Goal: Transaction & Acquisition: Purchase product/service

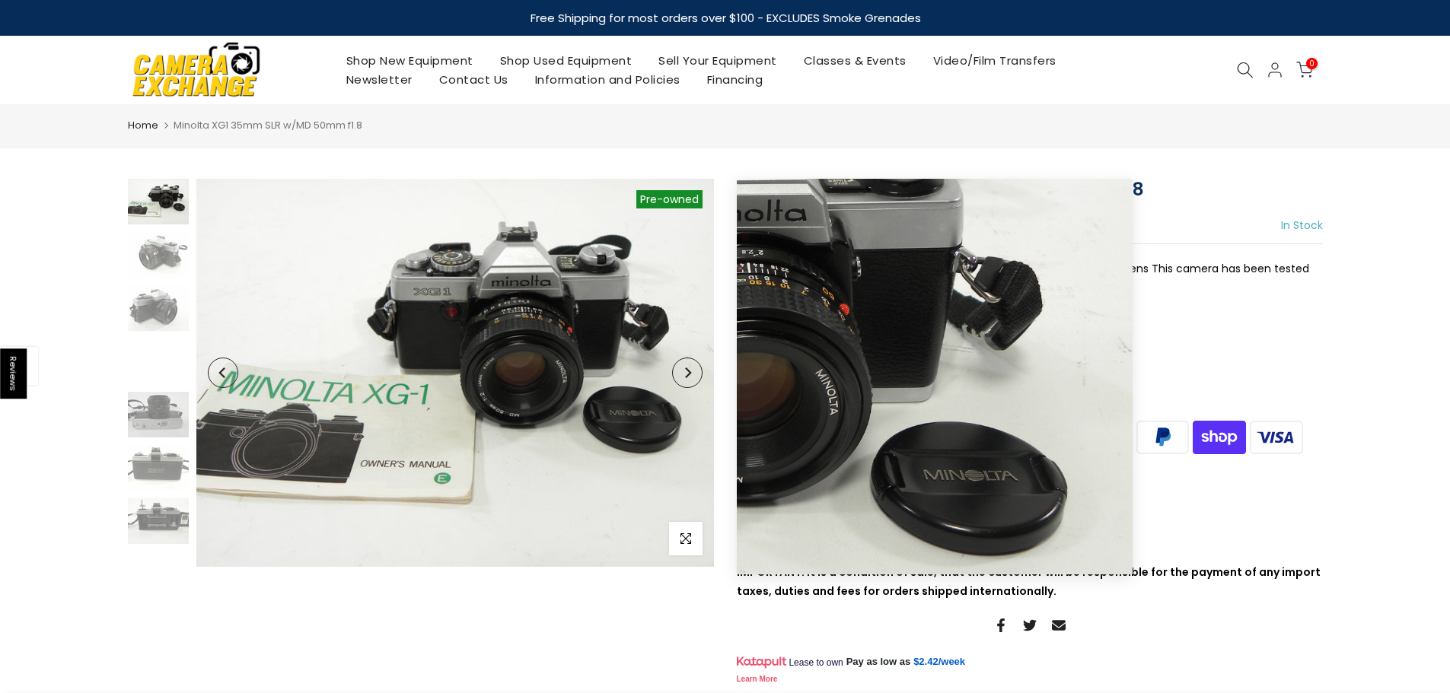
click at [701, 377] on button "Next" at bounding box center [687, 373] width 30 height 30
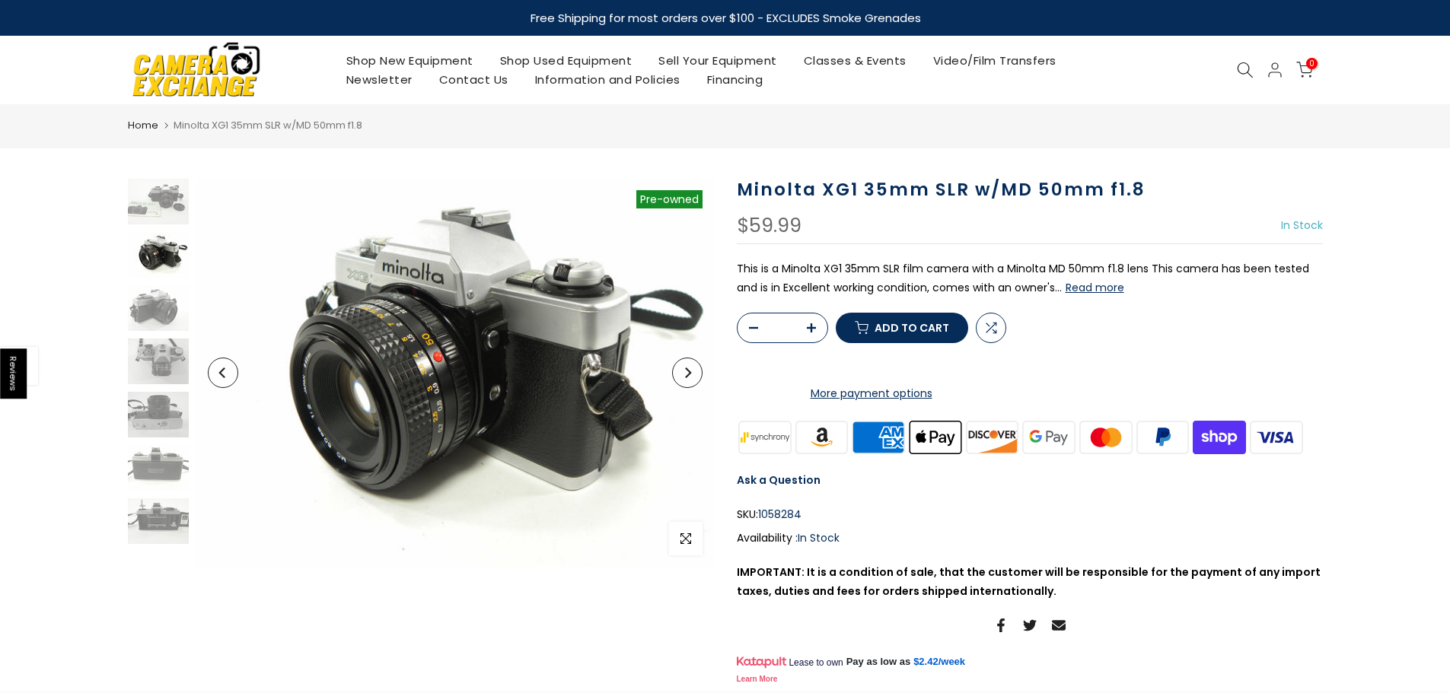
click at [701, 377] on button "Next" at bounding box center [687, 373] width 30 height 30
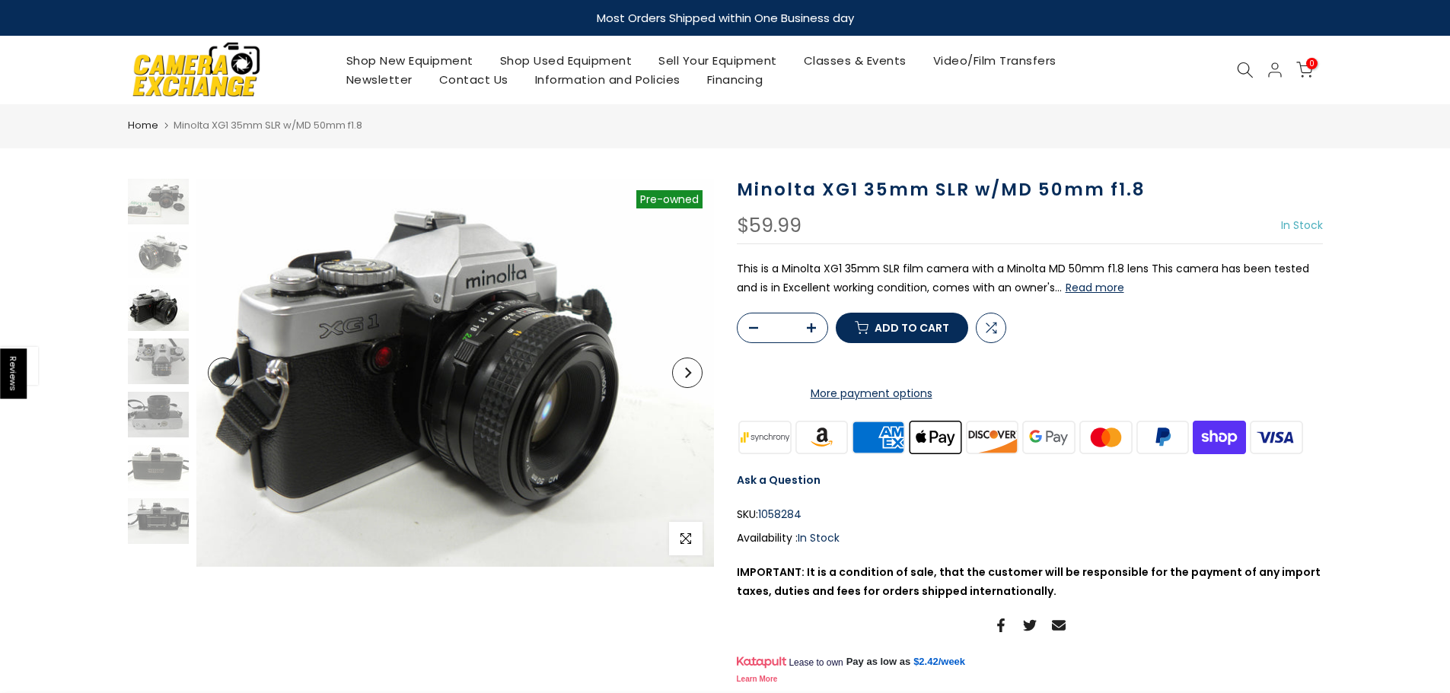
click at [701, 377] on button "Next" at bounding box center [687, 373] width 30 height 30
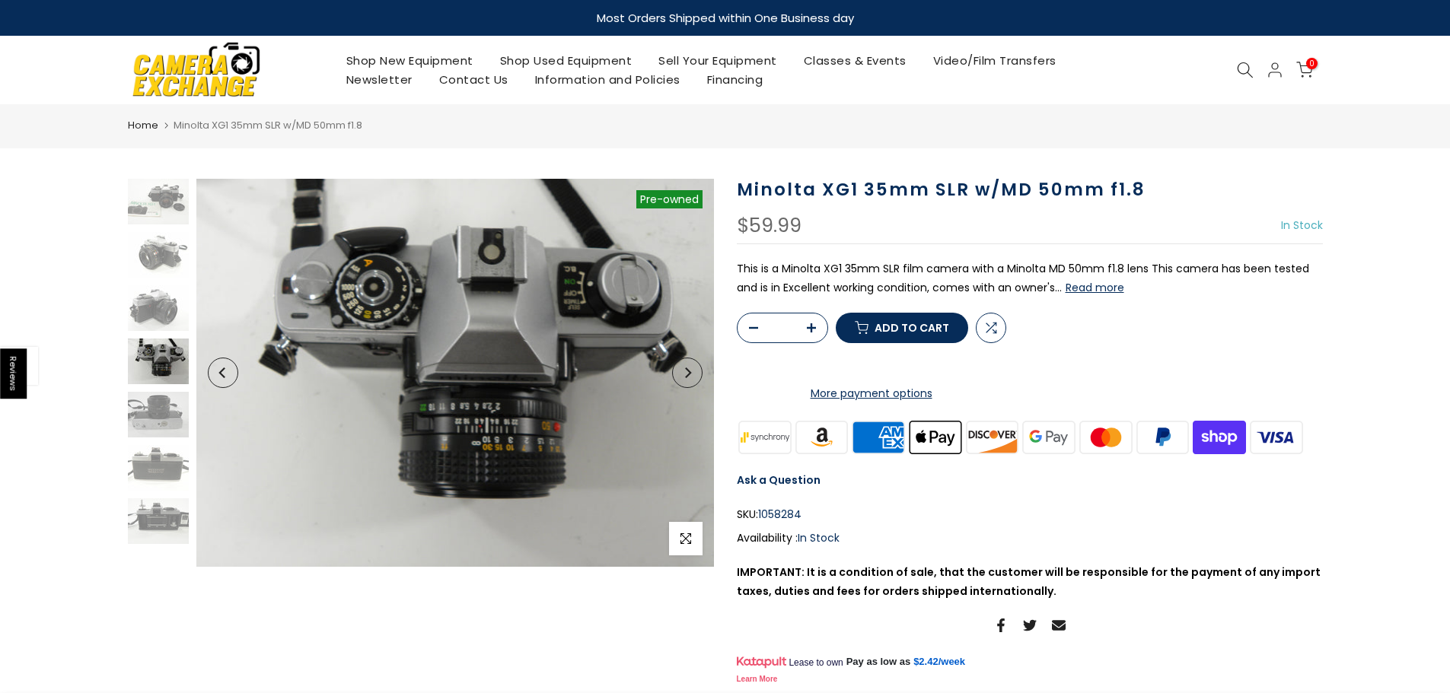
click at [701, 377] on button "Next" at bounding box center [687, 373] width 30 height 30
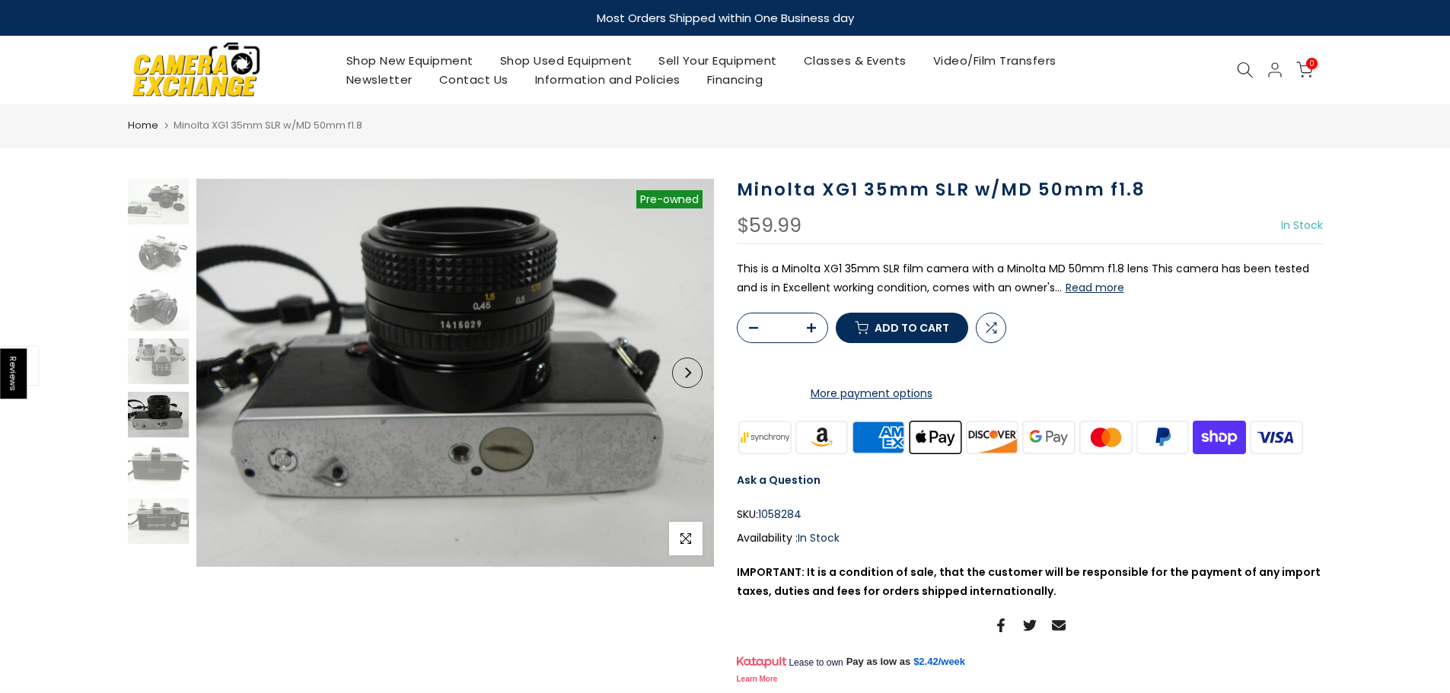
click at [701, 377] on button "Next" at bounding box center [687, 373] width 30 height 30
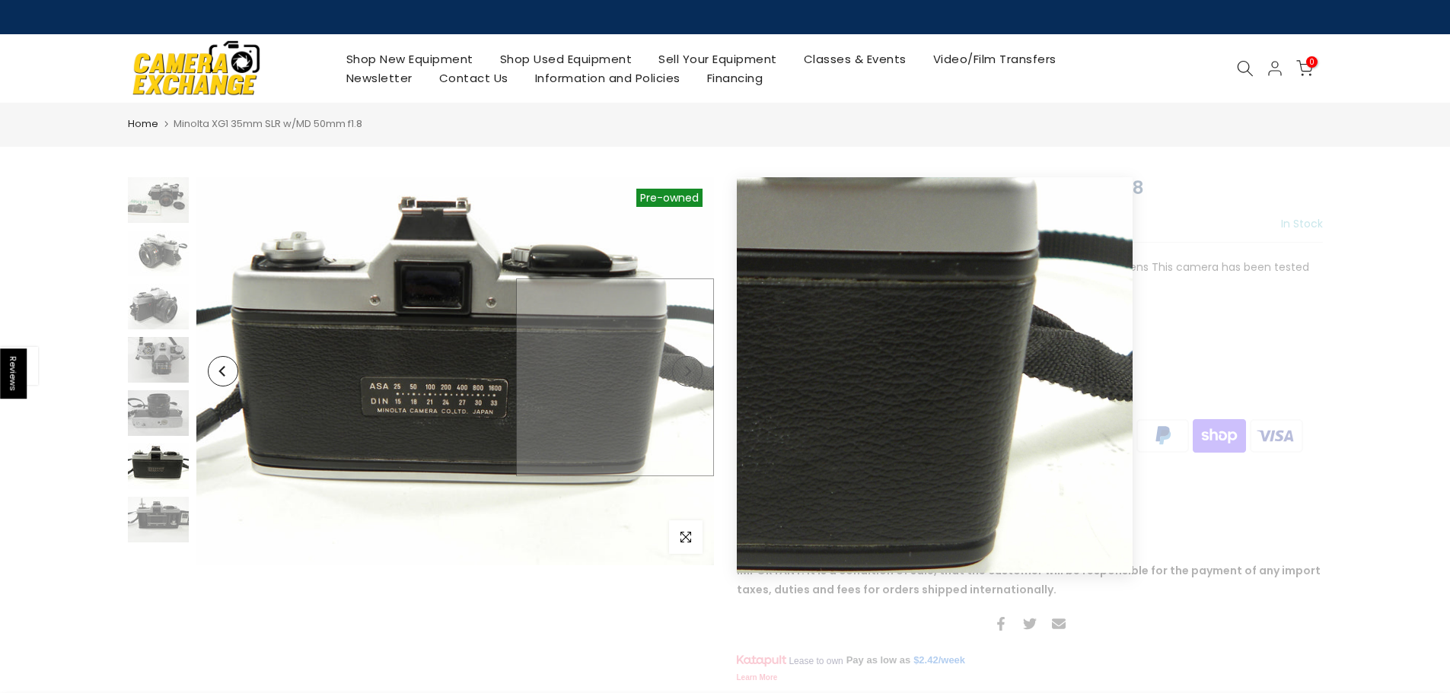
click at [701, 377] on img at bounding box center [455, 371] width 518 height 388
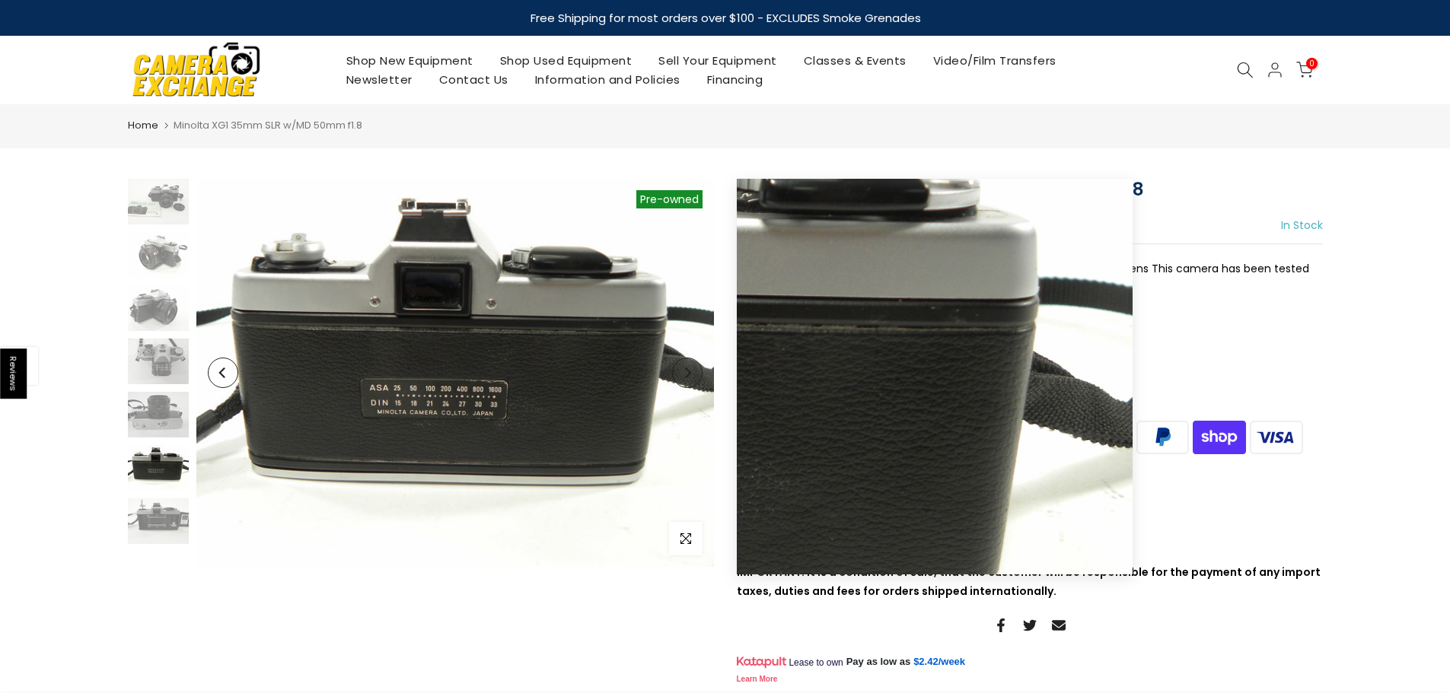
click at [689, 367] on button "Next" at bounding box center [687, 373] width 30 height 30
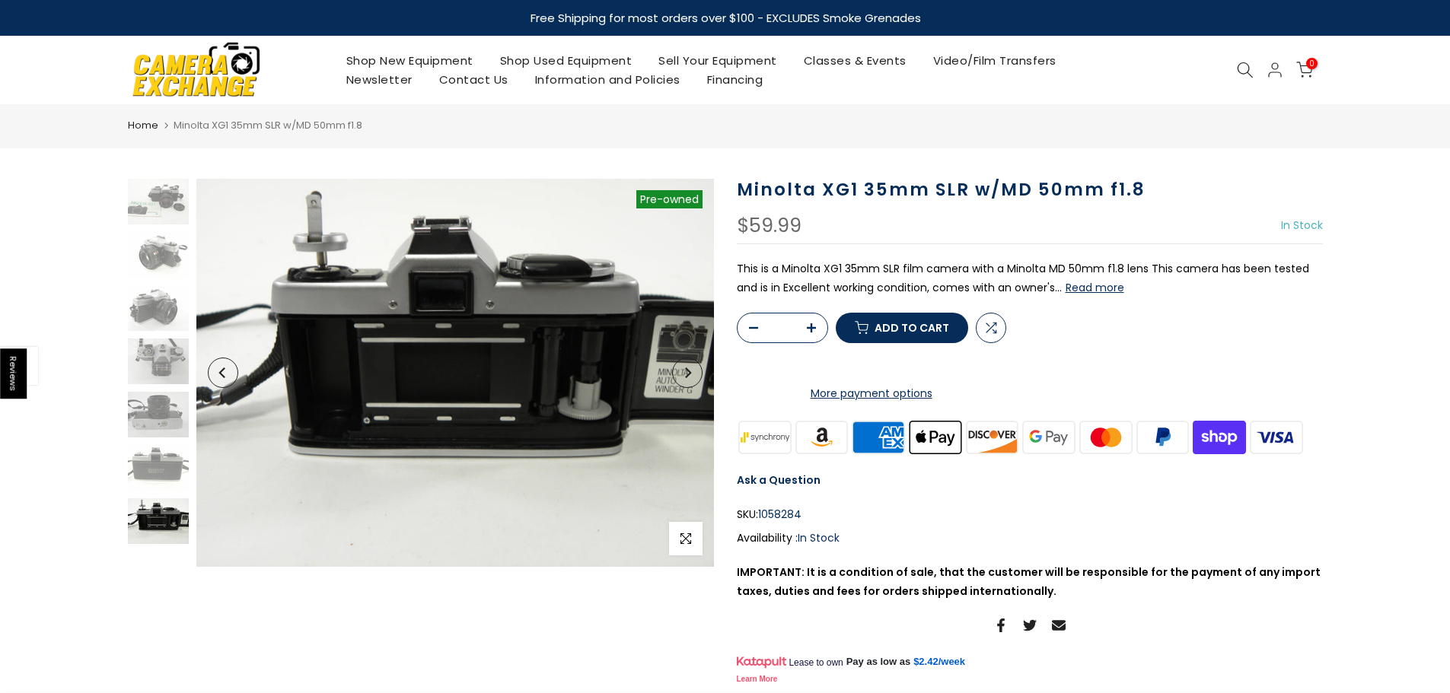
click at [689, 367] on button "Next" at bounding box center [687, 373] width 30 height 30
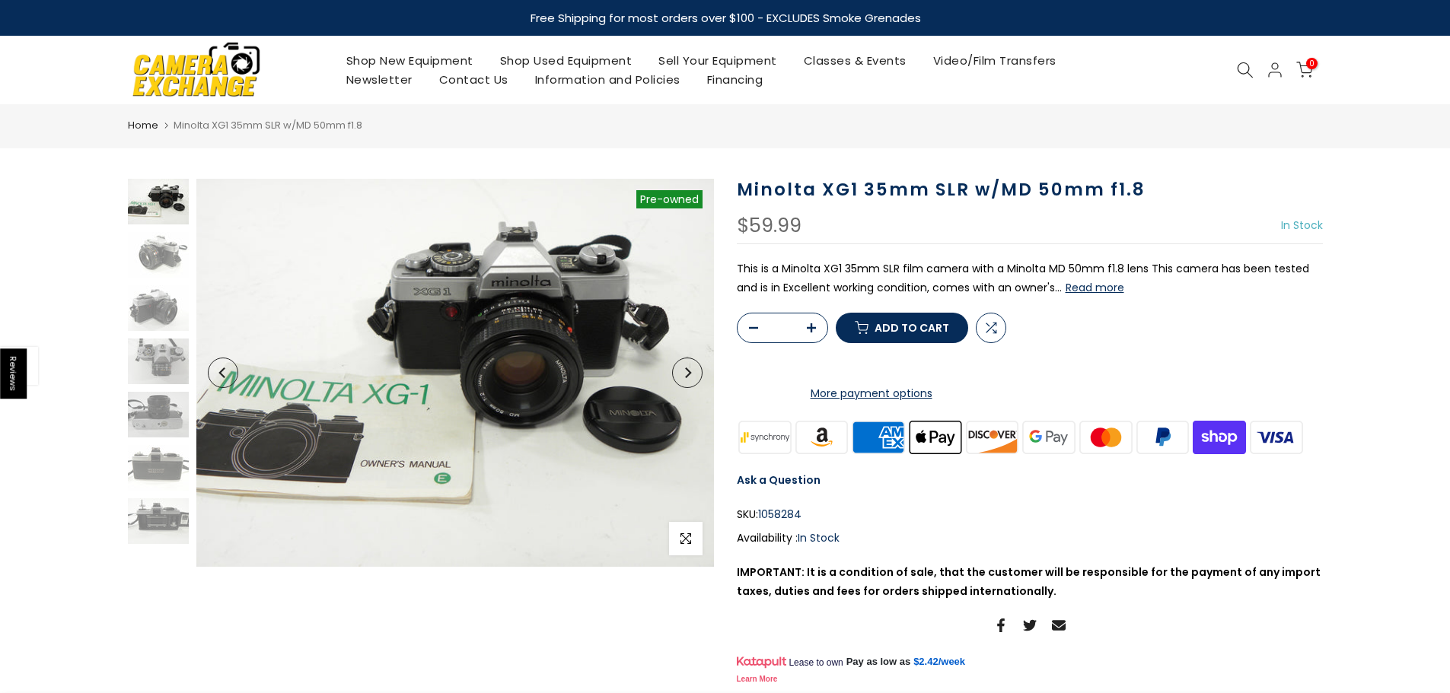
click at [689, 367] on button "Next" at bounding box center [687, 373] width 30 height 30
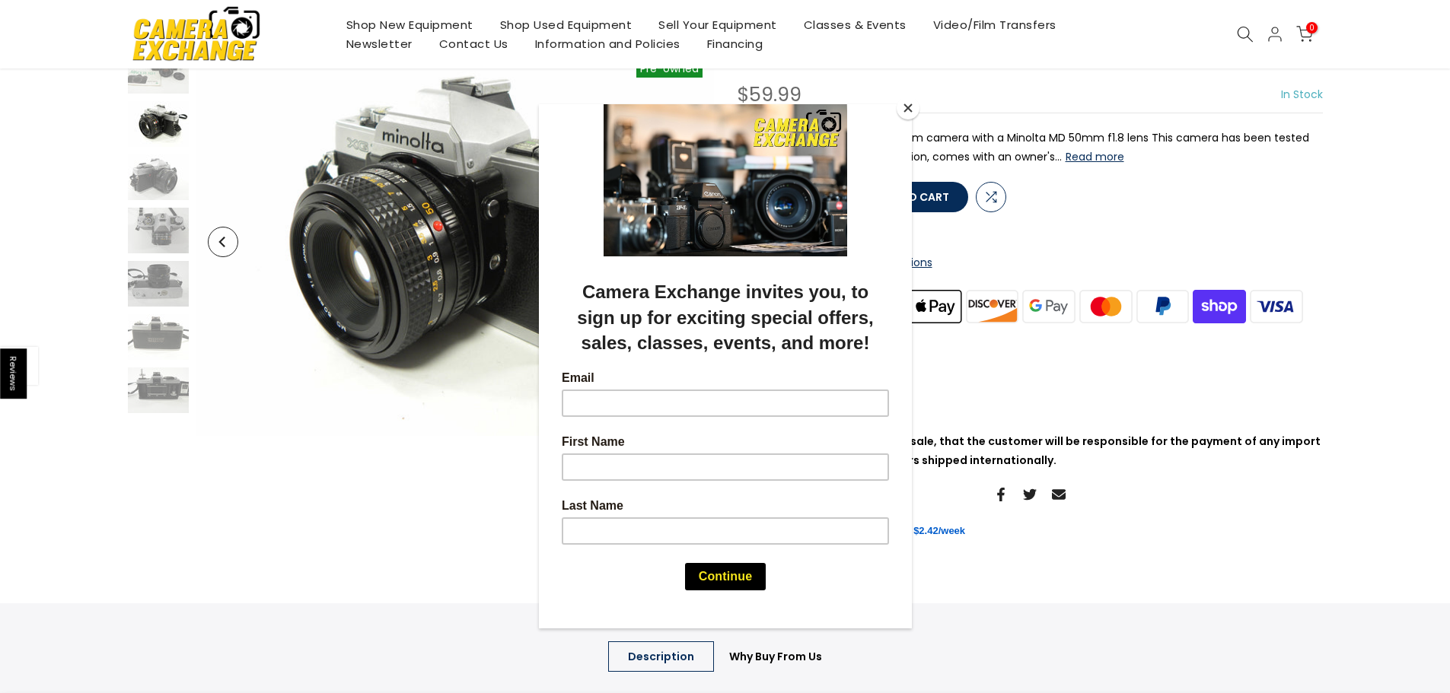
scroll to position [653, 0]
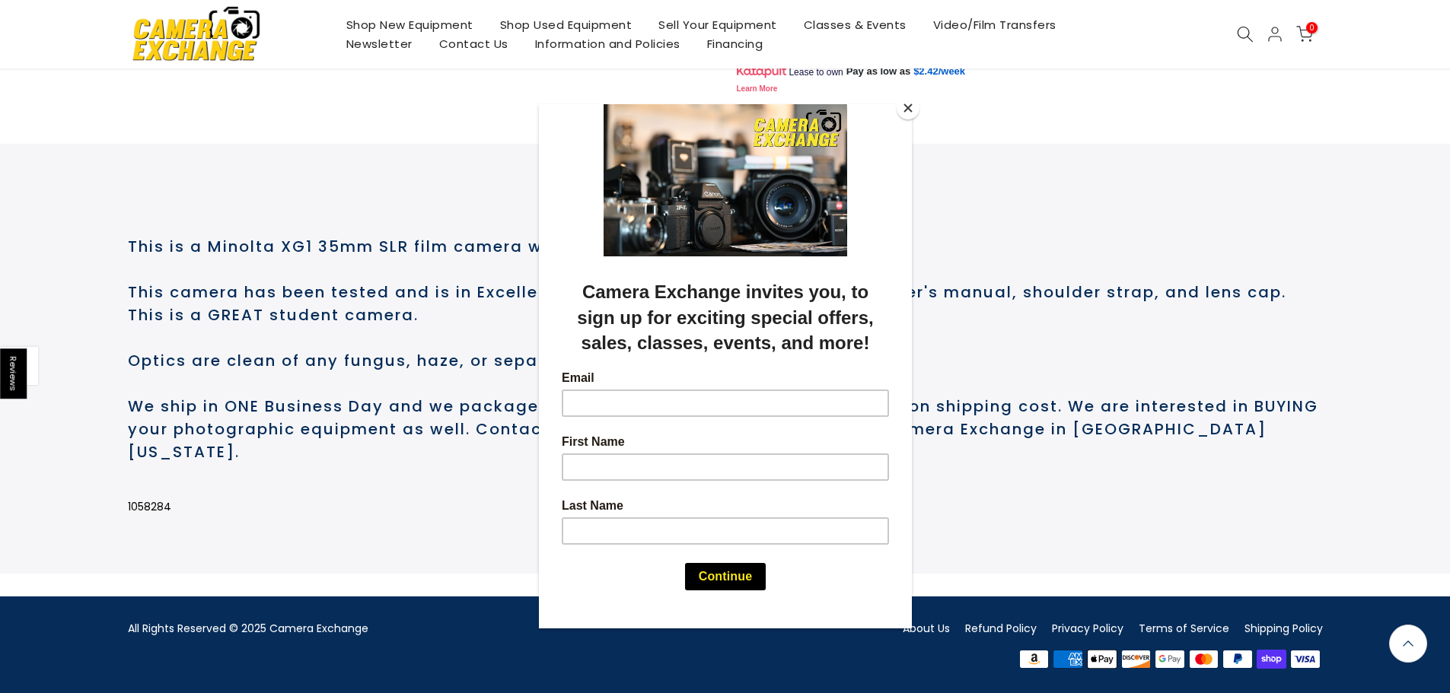
click at [913, 102] on button "Close" at bounding box center [908, 108] width 23 height 23
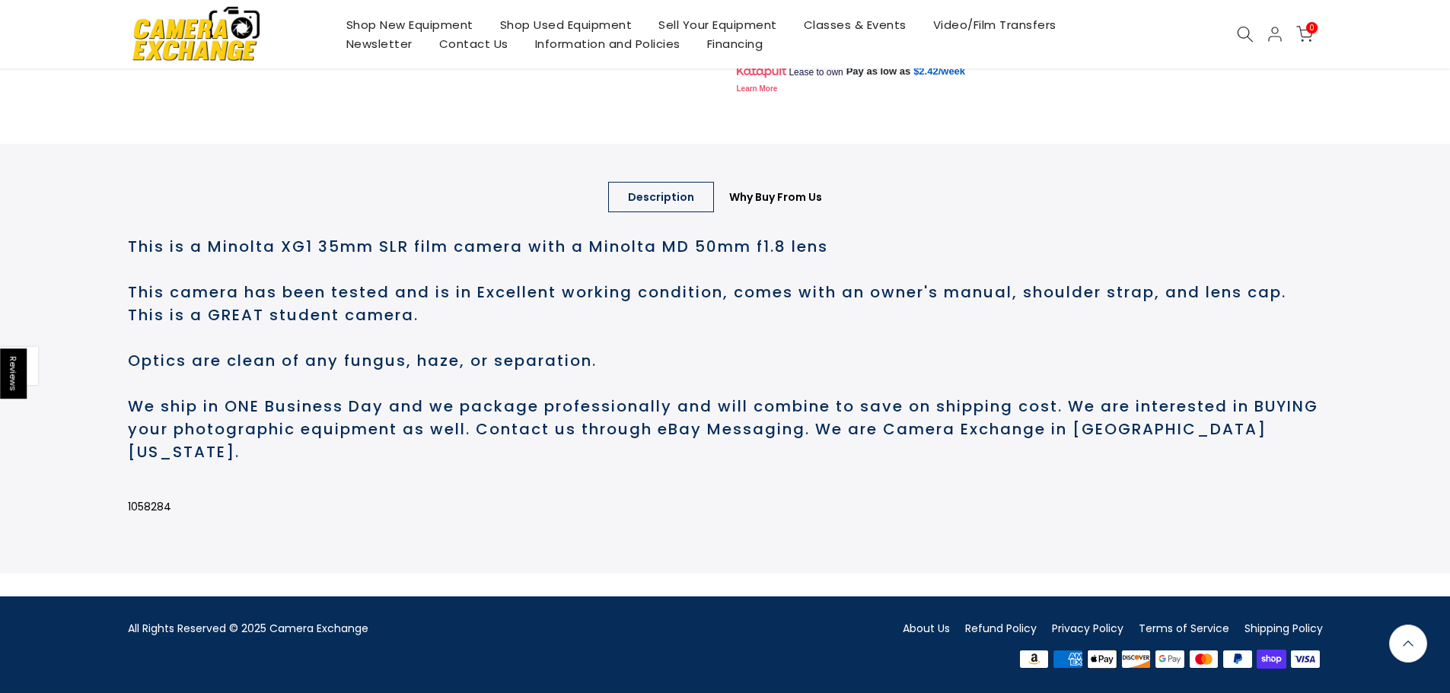
drag, startPoint x: 421, startPoint y: 362, endPoint x: 385, endPoint y: 345, distance: 39.5
click at [424, 359] on h2 "This is a Minolta XG1 35mm SLR film camera with a Minolta MD 50mm f1.8 lens Thi…" at bounding box center [725, 349] width 1195 height 228
click at [263, 324] on h2 "This is a Minolta XG1 35mm SLR film camera with a Minolta MD 50mm f1.8 lens Thi…" at bounding box center [725, 349] width 1195 height 228
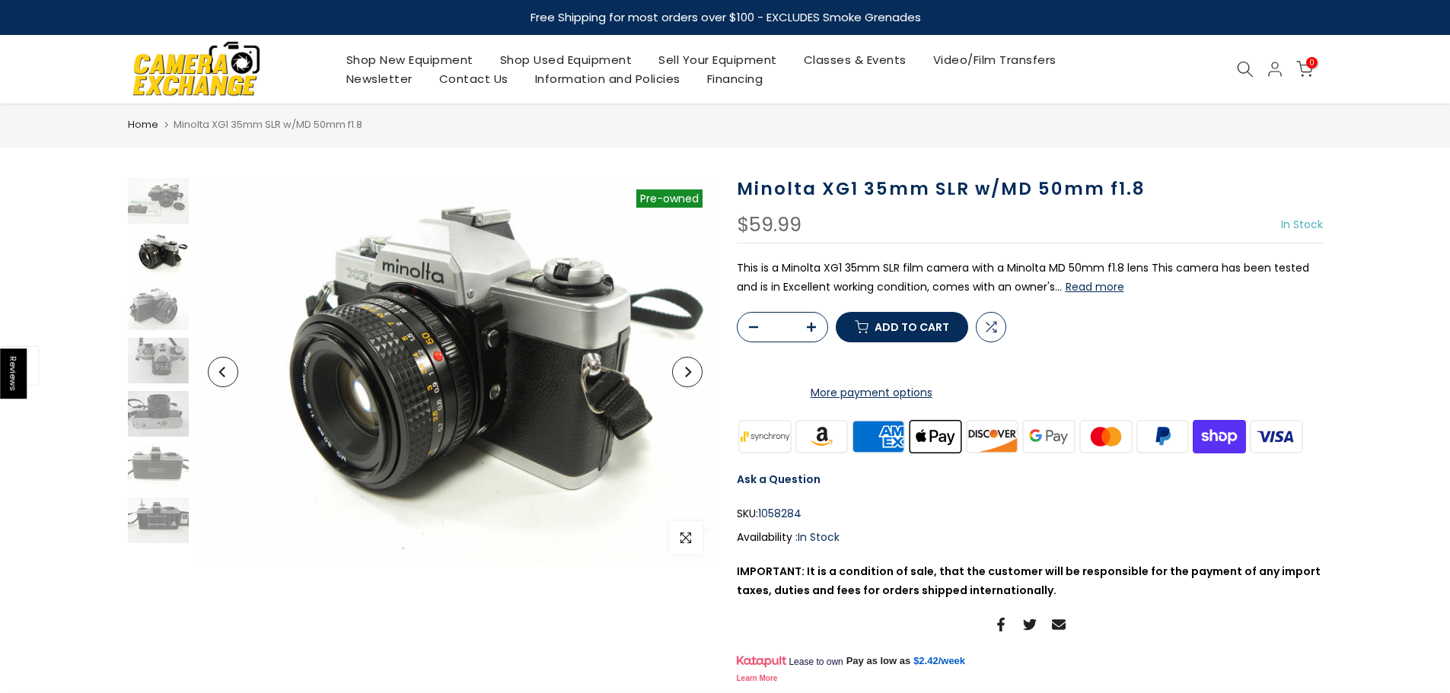
scroll to position [0, 0]
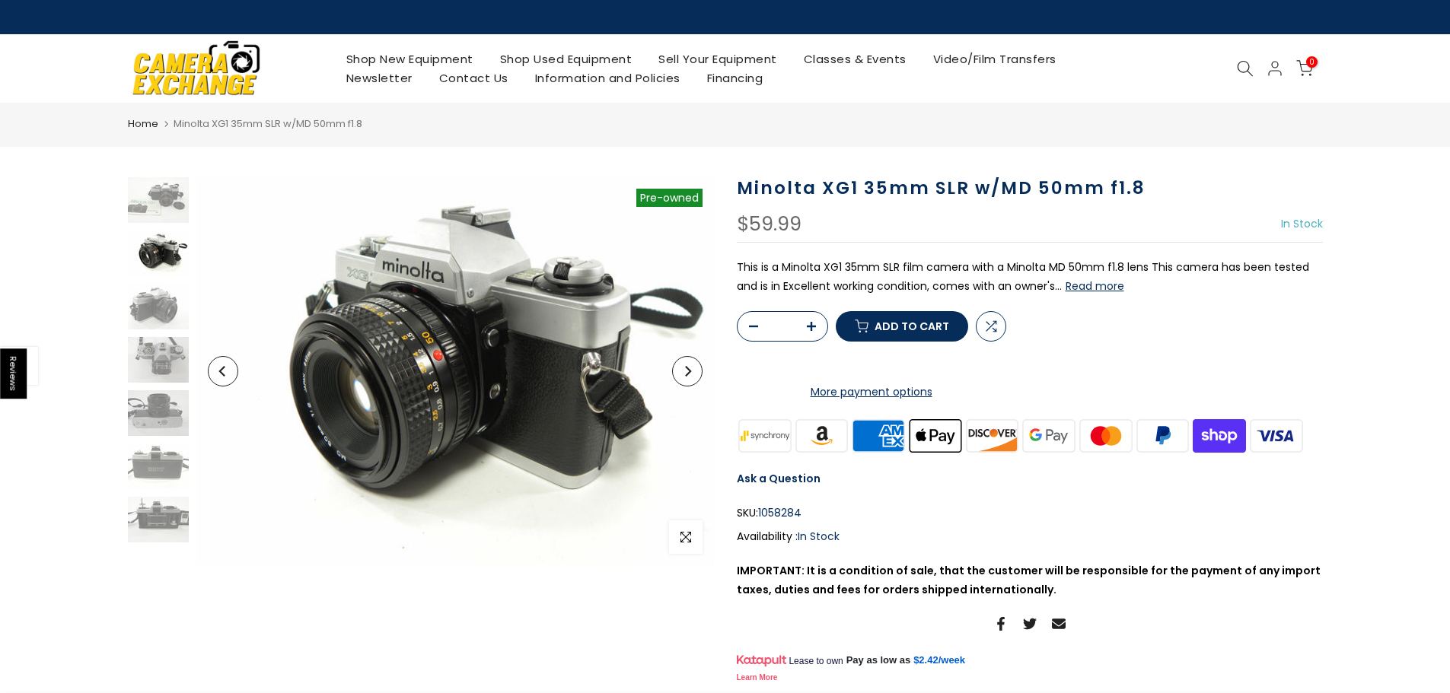
click at [699, 374] on button "Next" at bounding box center [687, 371] width 30 height 30
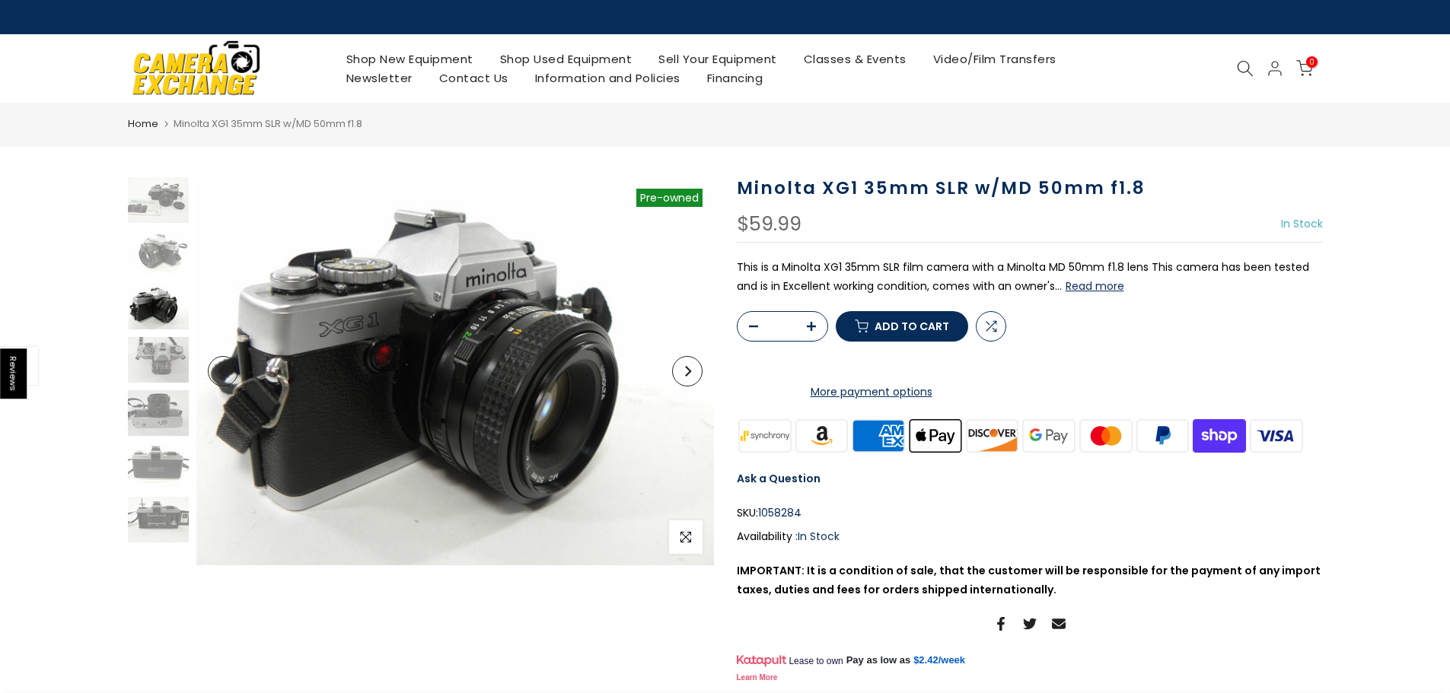
click at [699, 374] on button "Next" at bounding box center [687, 371] width 30 height 30
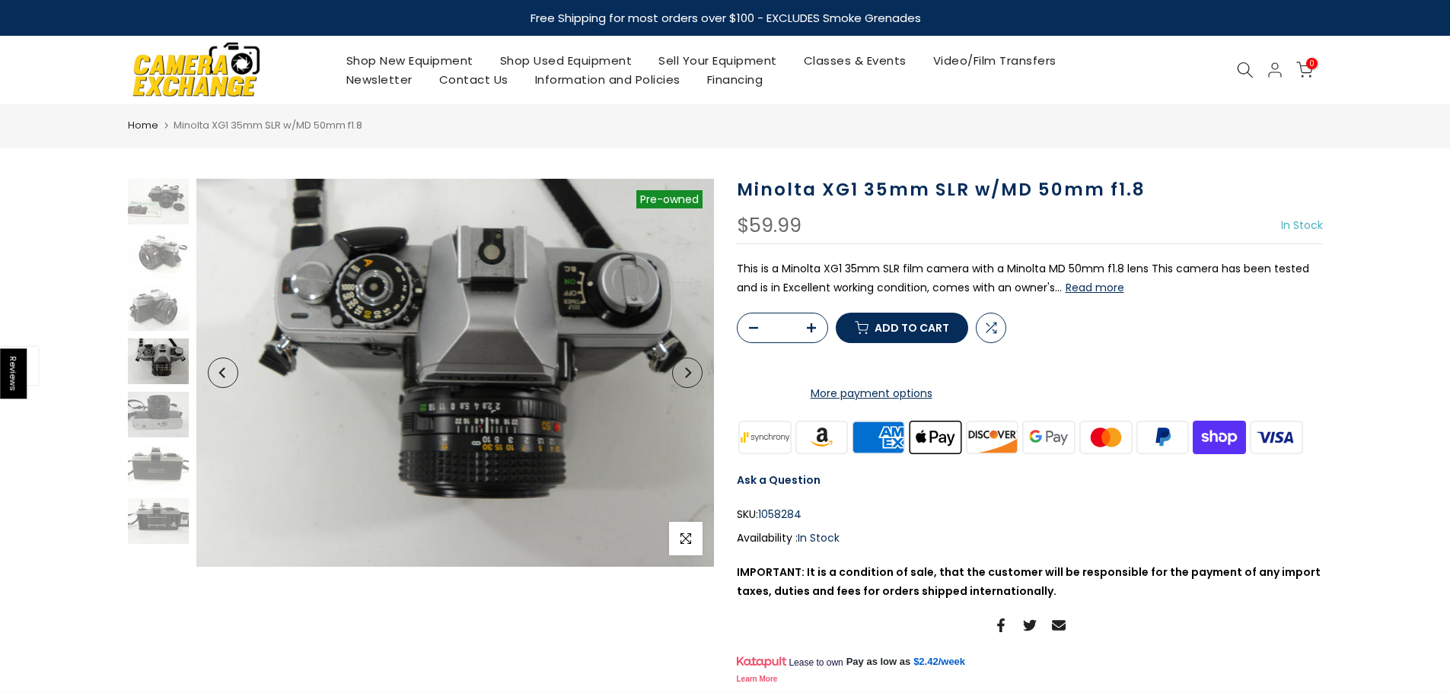
click at [699, 374] on button "Next" at bounding box center [687, 373] width 30 height 30
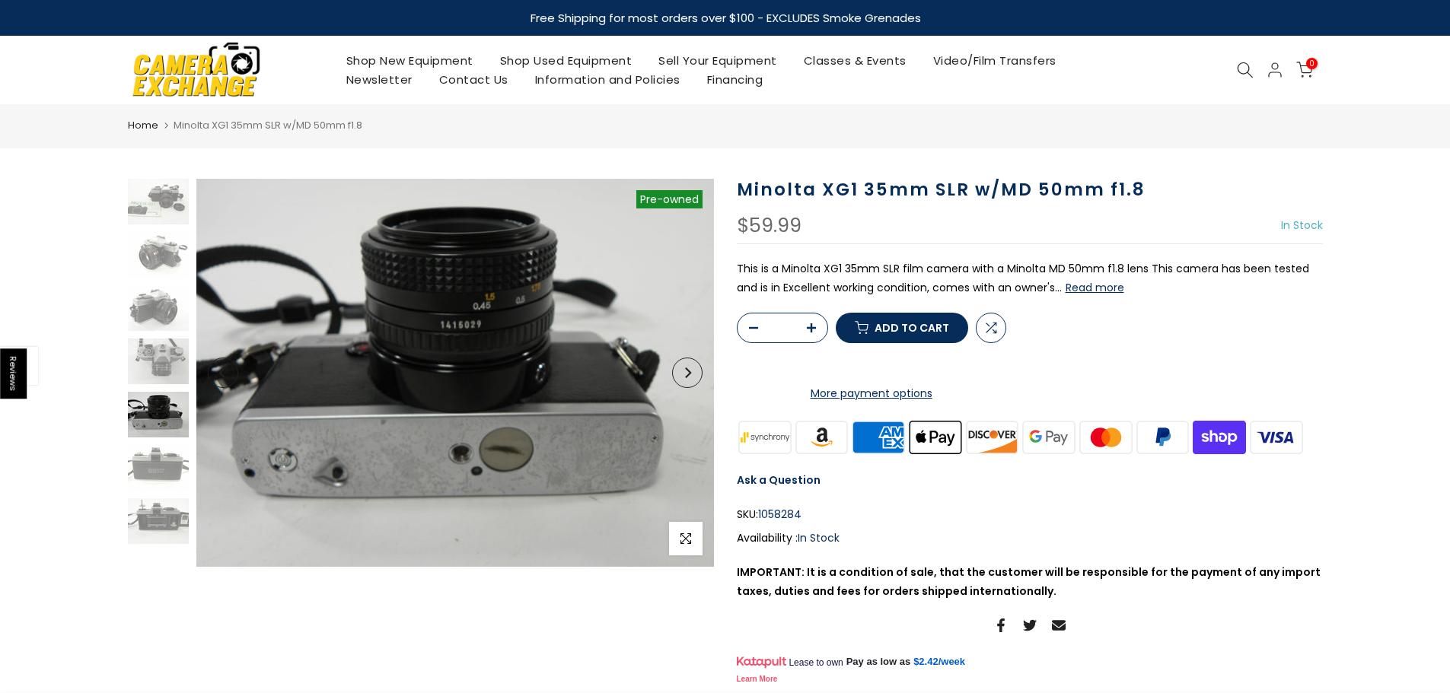
click at [699, 374] on button "Next" at bounding box center [687, 373] width 30 height 30
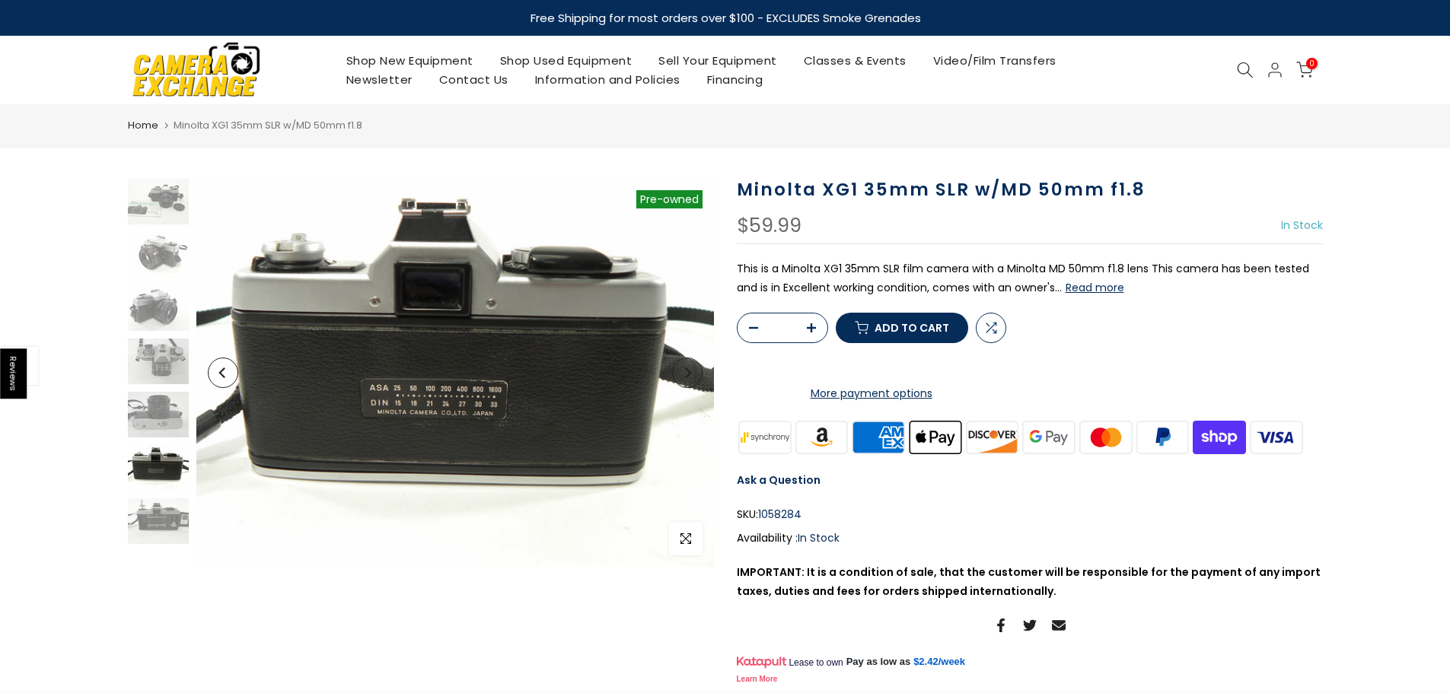
click at [699, 374] on button "Next" at bounding box center [687, 373] width 30 height 30
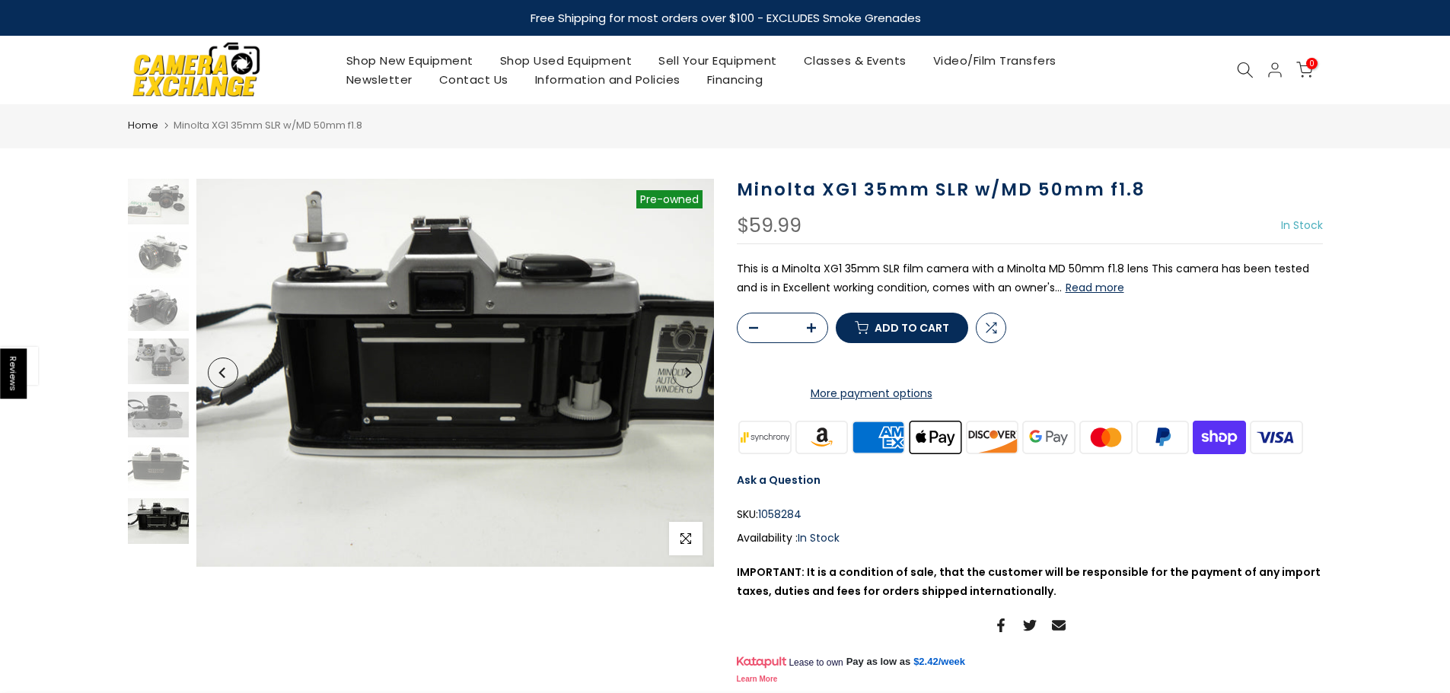
click at [699, 374] on button "Next" at bounding box center [687, 373] width 30 height 30
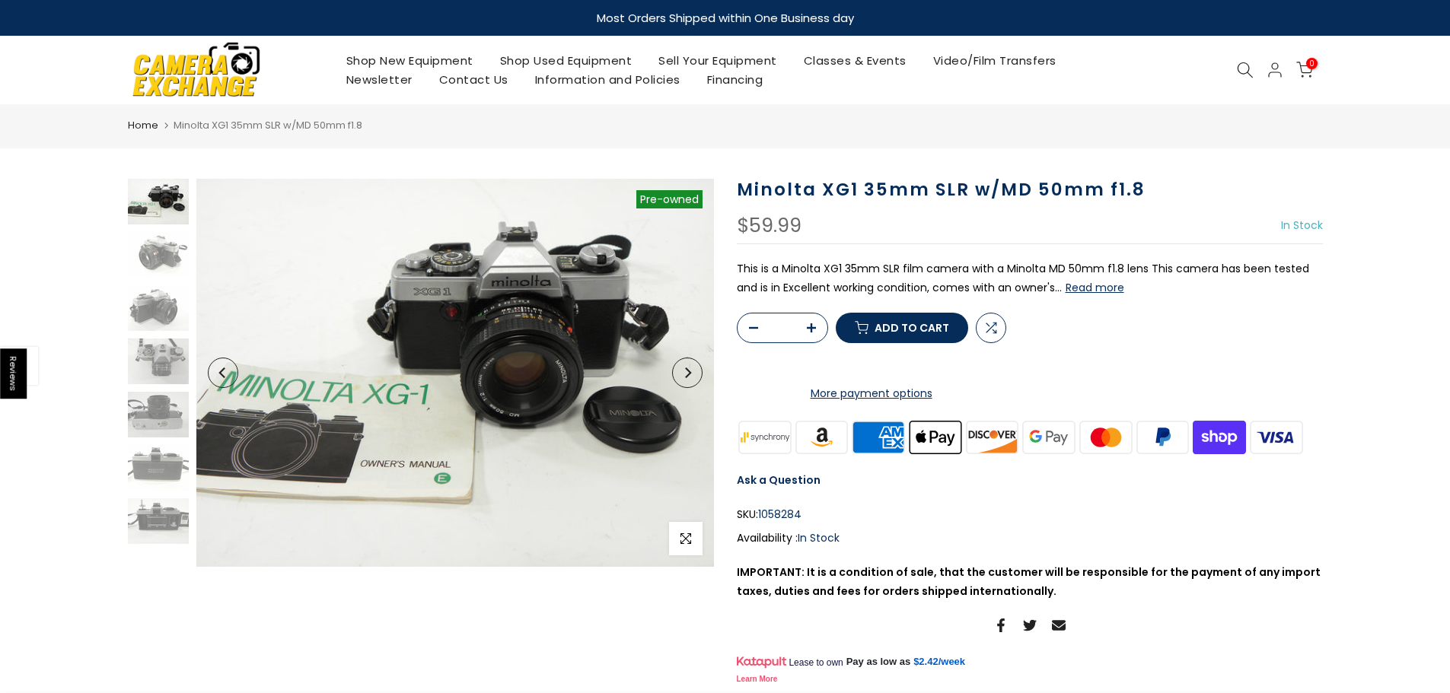
click at [699, 374] on button "Next" at bounding box center [687, 373] width 30 height 30
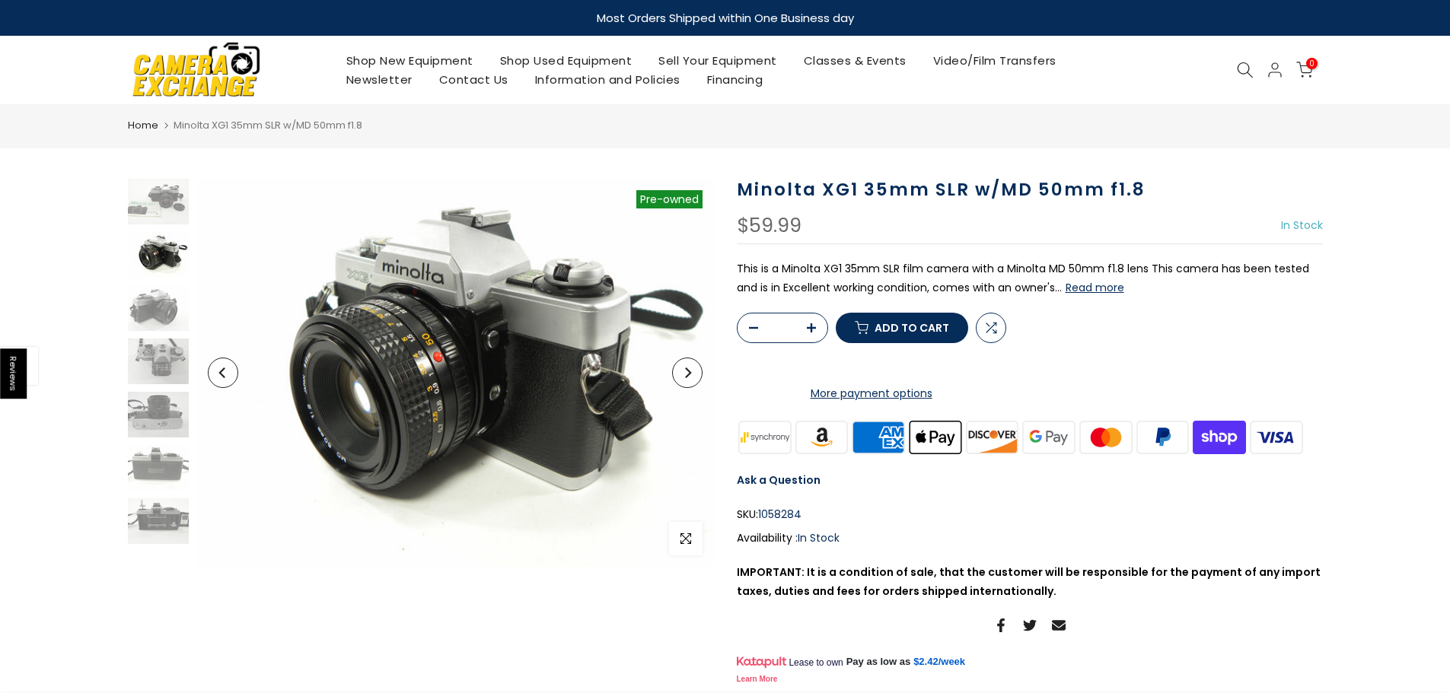
click at [699, 374] on button "Next" at bounding box center [687, 373] width 30 height 30
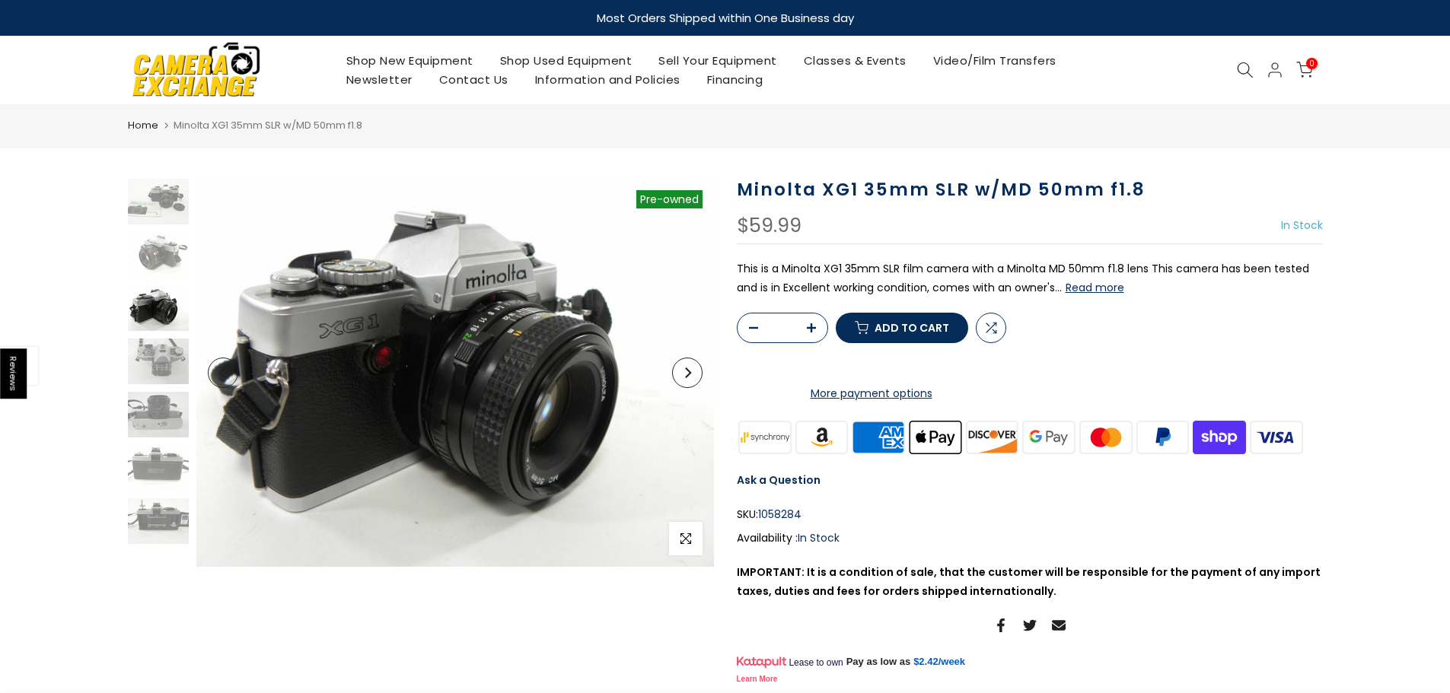
click at [699, 374] on button "Next" at bounding box center [687, 373] width 30 height 30
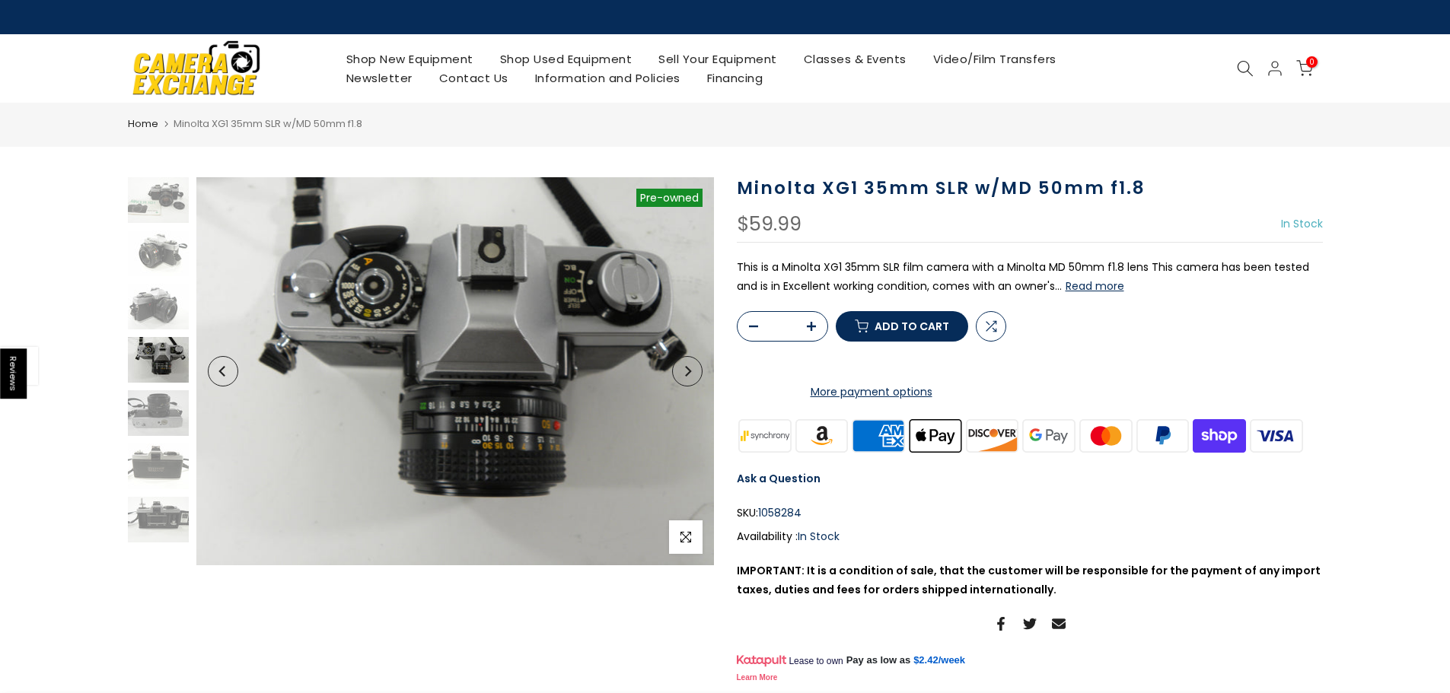
click at [699, 374] on button "Next" at bounding box center [687, 371] width 30 height 30
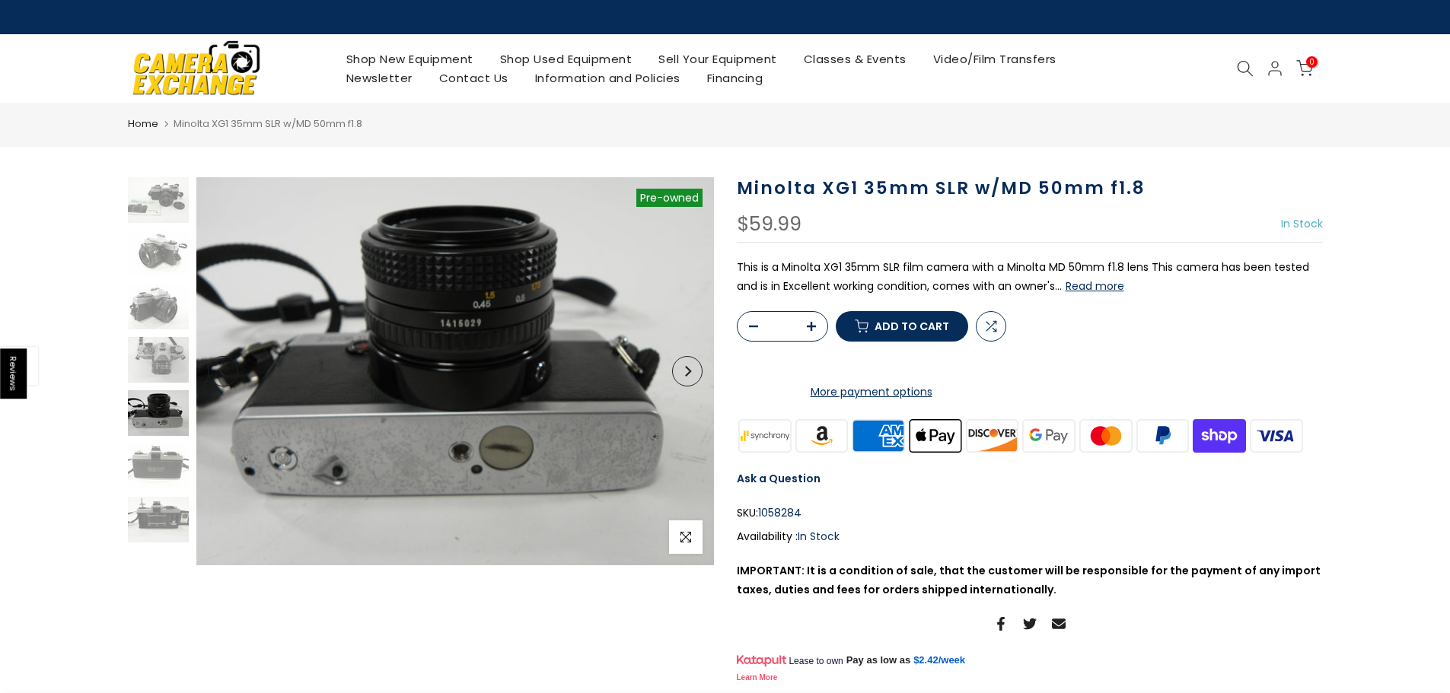
click at [699, 374] on button "Next" at bounding box center [687, 371] width 30 height 30
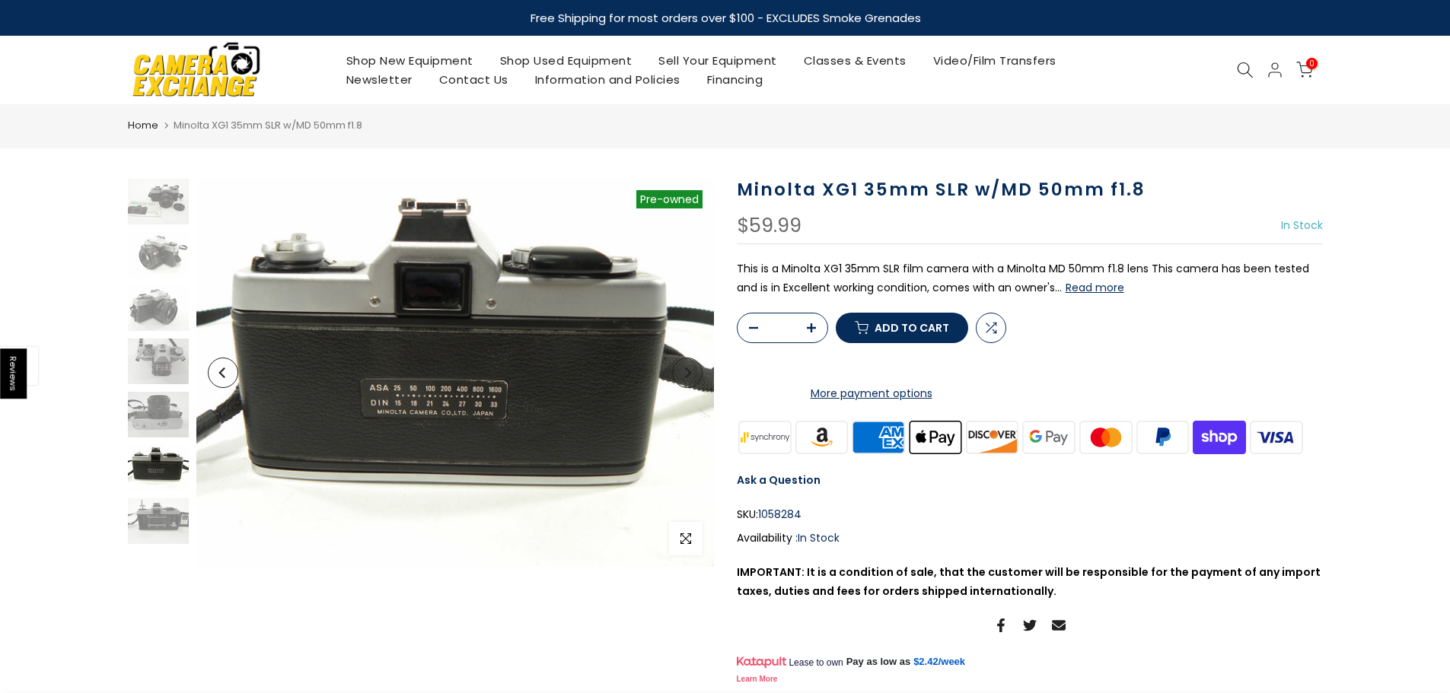
click at [699, 374] on button "Next" at bounding box center [687, 373] width 30 height 30
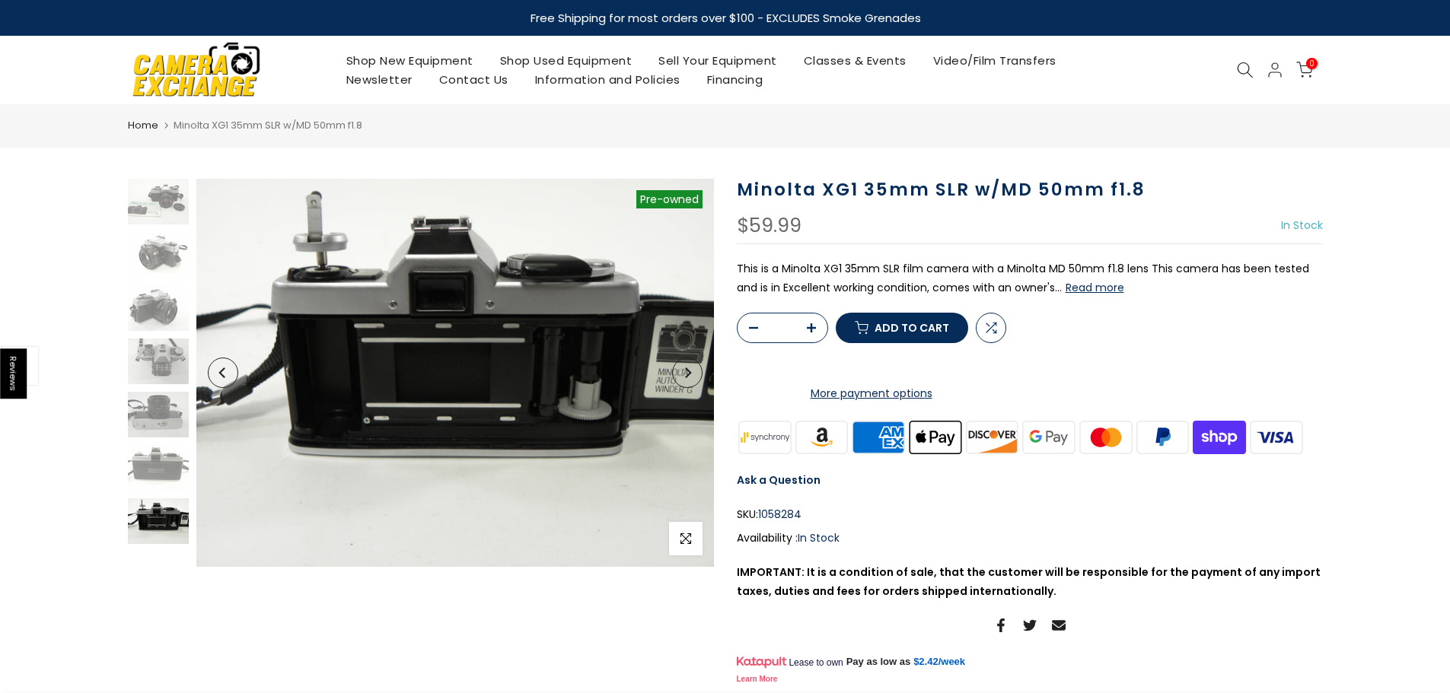
click at [699, 374] on button "Next" at bounding box center [687, 373] width 30 height 30
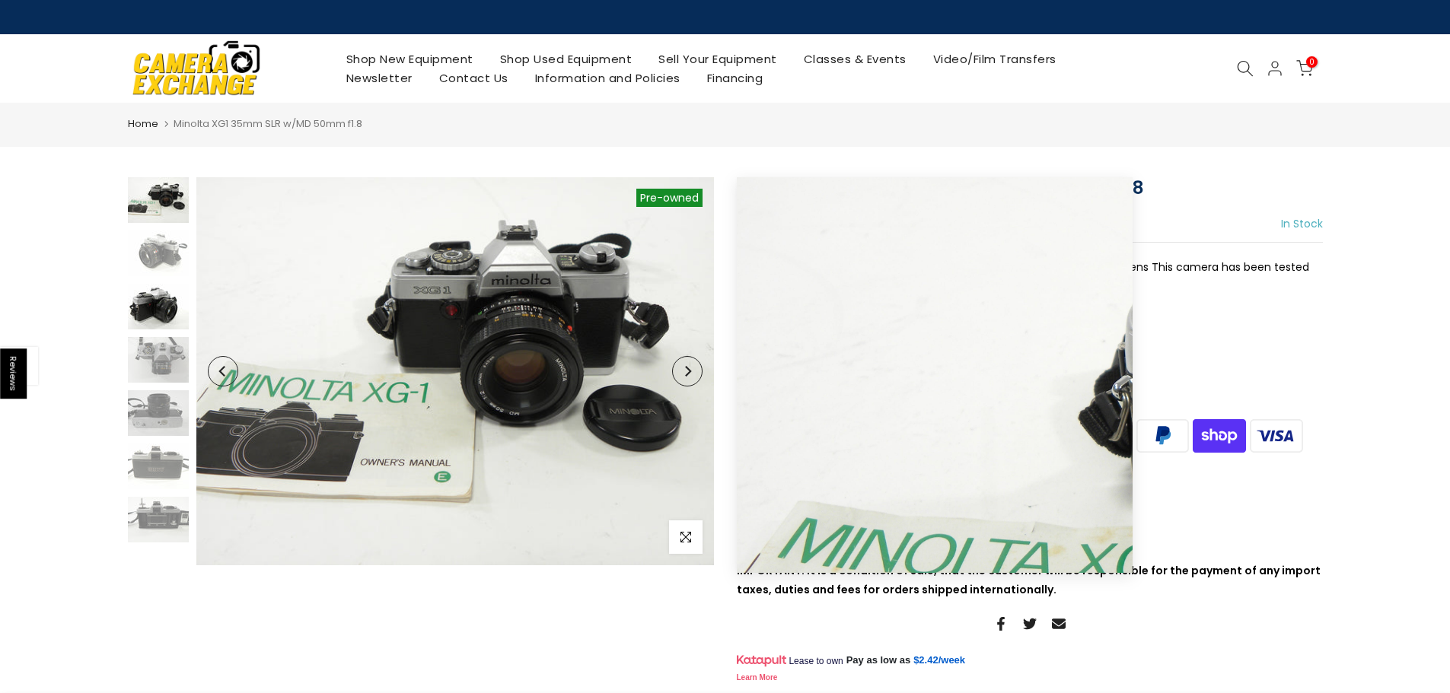
click at [160, 301] on img at bounding box center [158, 307] width 61 height 46
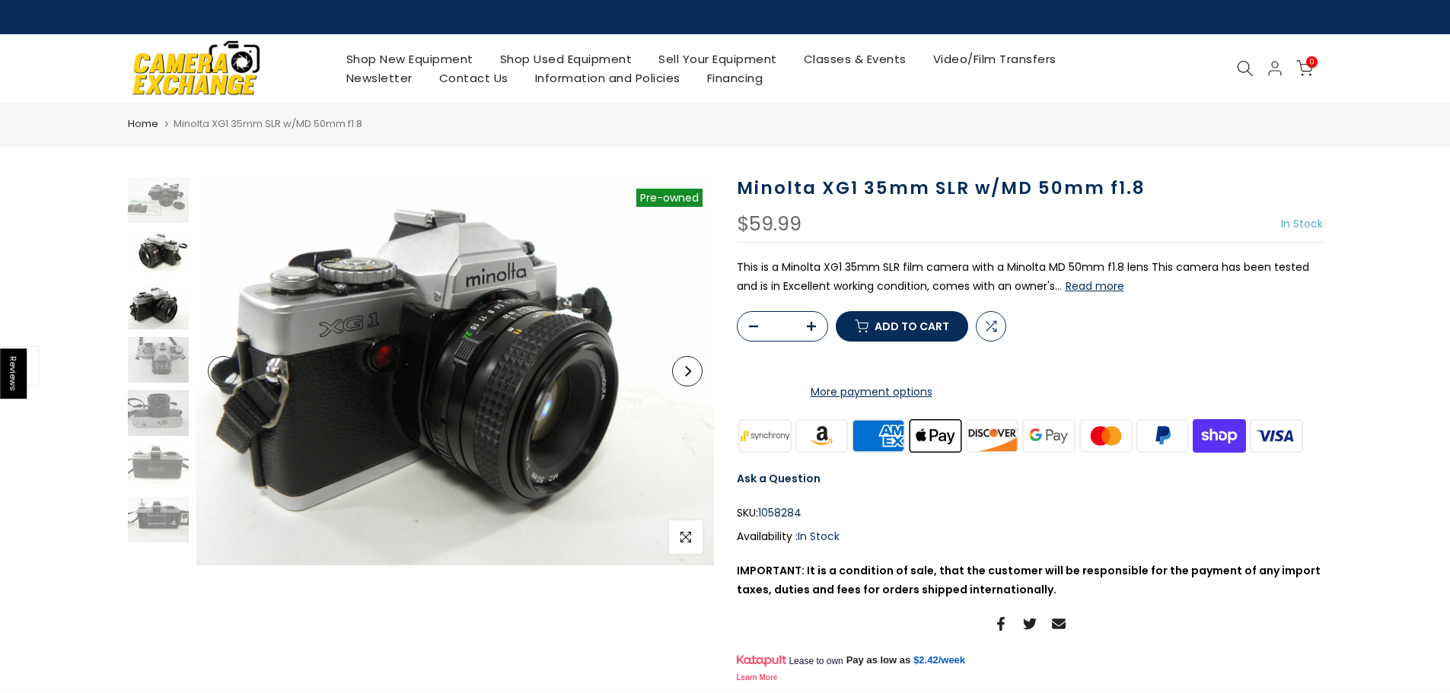
click at [157, 253] on img at bounding box center [158, 254] width 61 height 46
